Goal: Transaction & Acquisition: Obtain resource

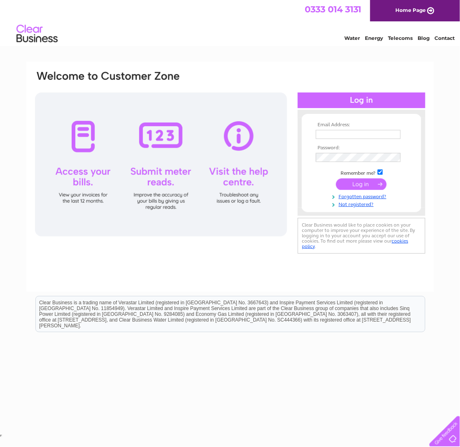
type input "rosshunter@rhmotorrepairs.com"
click at [366, 183] on input "submit" at bounding box center [361, 185] width 51 height 12
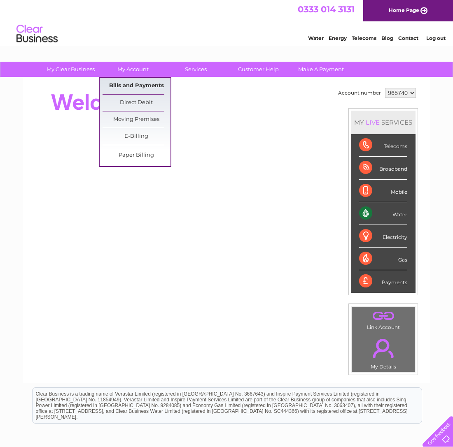
click at [144, 81] on link "Bills and Payments" at bounding box center [136, 86] width 68 height 16
click at [143, 85] on link "Bills and Payments" at bounding box center [136, 86] width 68 height 16
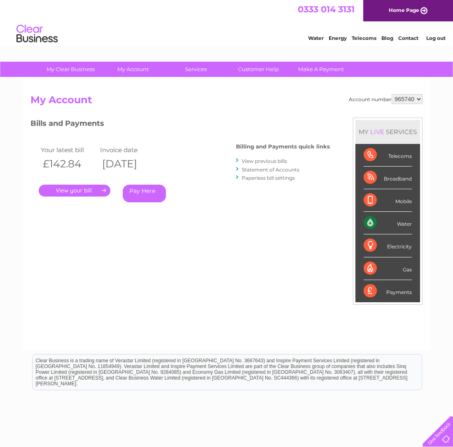
click at [253, 159] on link "View previous bills" at bounding box center [264, 161] width 45 height 6
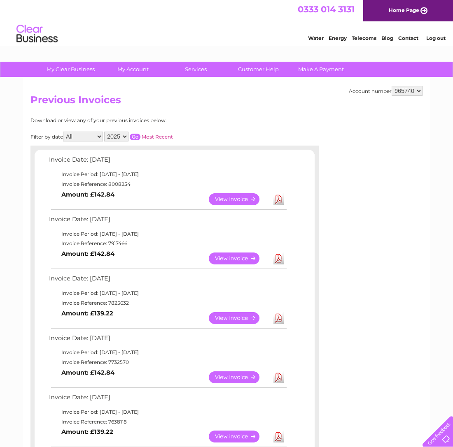
click at [277, 256] on link "Download" at bounding box center [278, 259] width 10 height 12
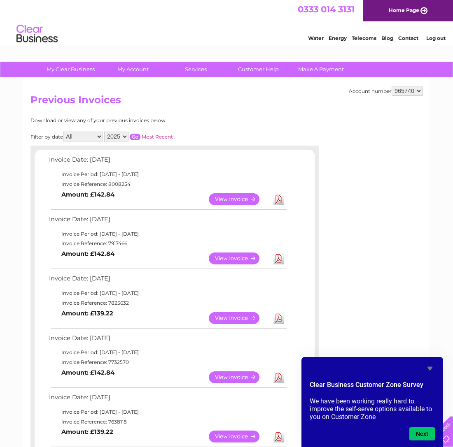
click at [277, 199] on link "Download" at bounding box center [278, 199] width 10 height 12
click at [432, 38] on link "Log out" at bounding box center [435, 38] width 19 height 6
